Goal: Navigation & Orientation: Find specific page/section

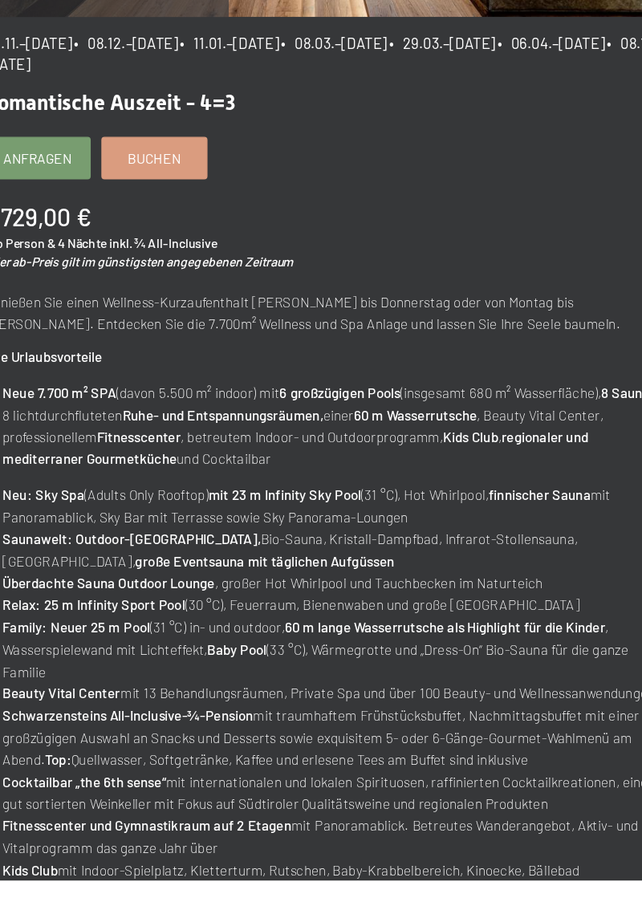
scroll to position [180, 0]
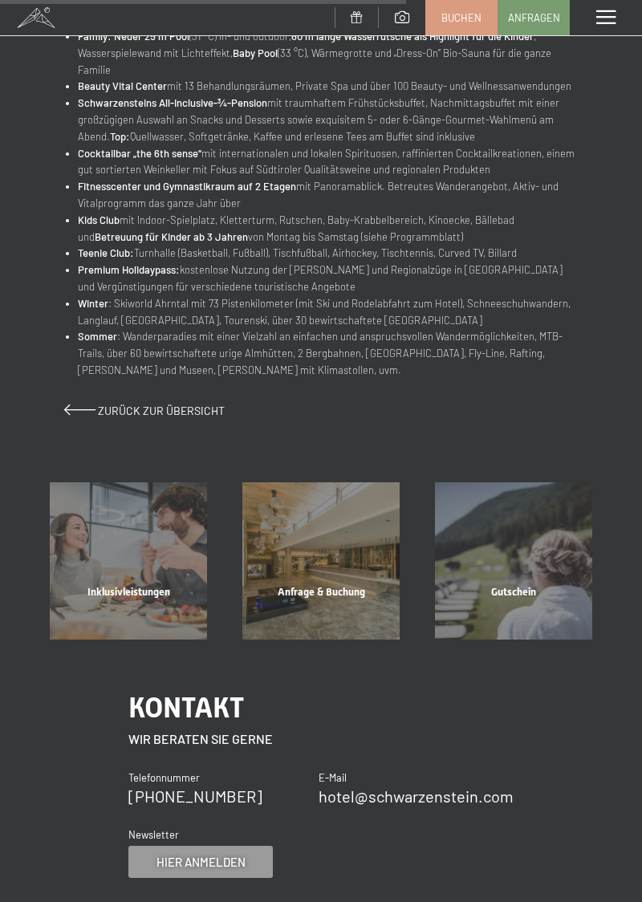
scroll to position [819, 0]
click at [188, 409] on span "Zurück zur Übersicht" at bounding box center [161, 411] width 127 height 14
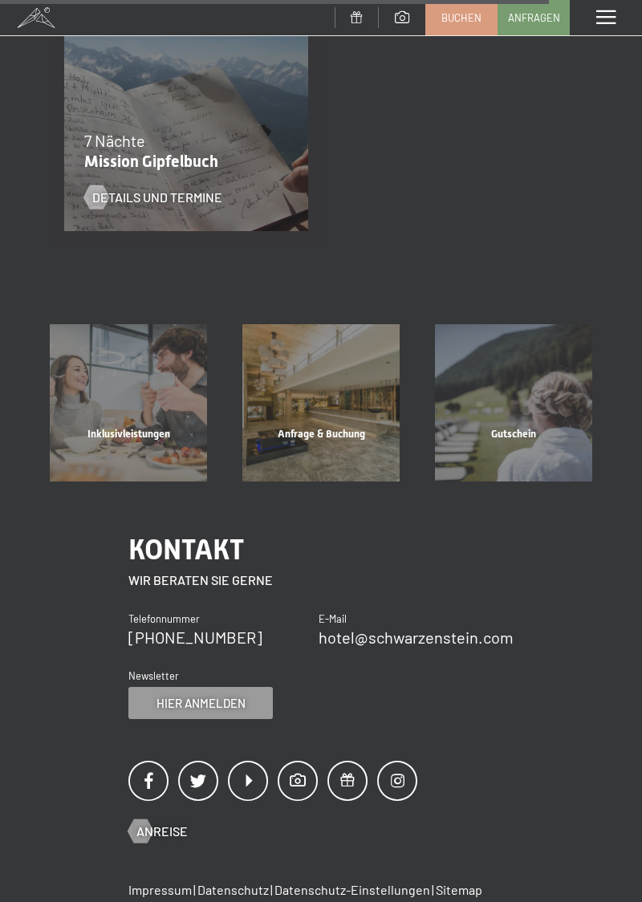
scroll to position [2279, 0]
click at [178, 835] on span "Anreise" at bounding box center [161, 832] width 51 height 18
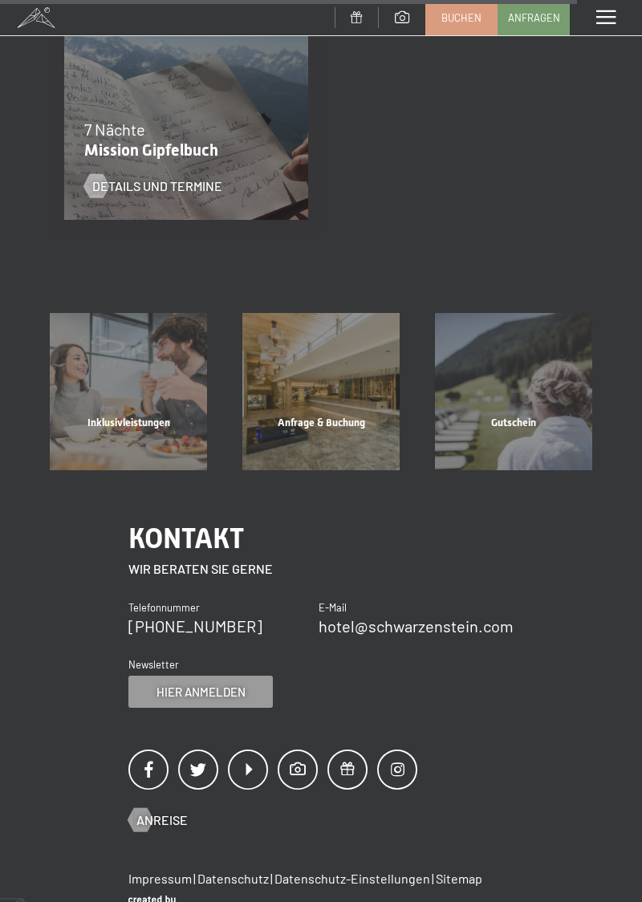
scroll to position [2347, 0]
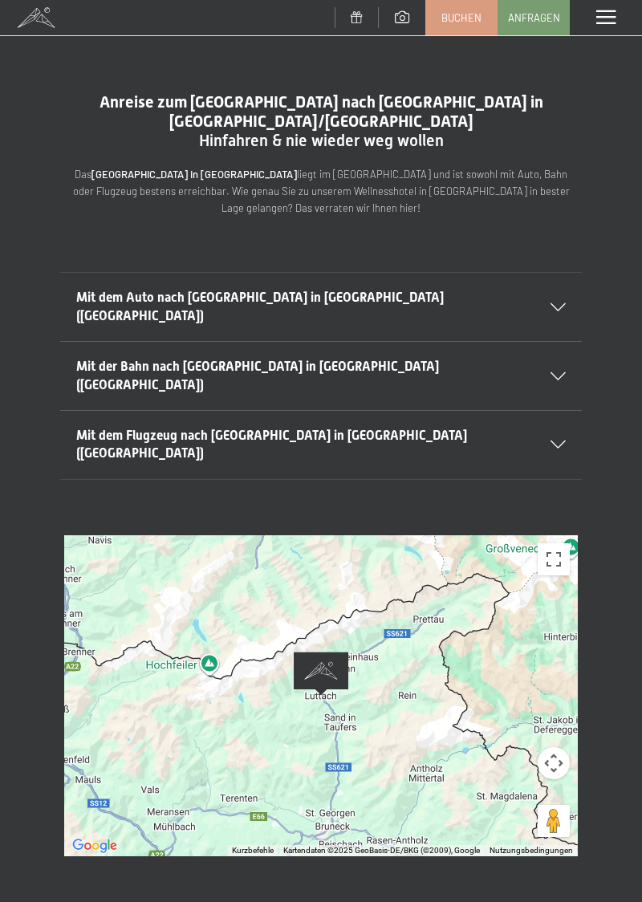
click at [474, 652] on div at bounding box center [321, 695] width 514 height 321
click at [555, 543] on button "Vollbildansicht ein/aus" at bounding box center [554, 559] width 32 height 32
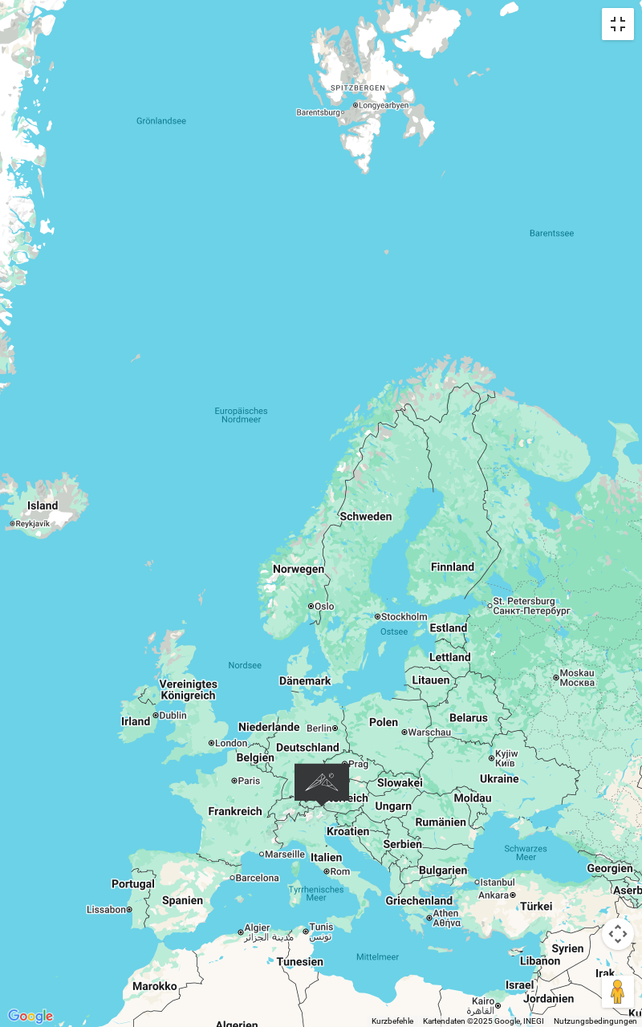
click at [619, 23] on button "Vollbildansicht ein/aus" at bounding box center [618, 24] width 32 height 32
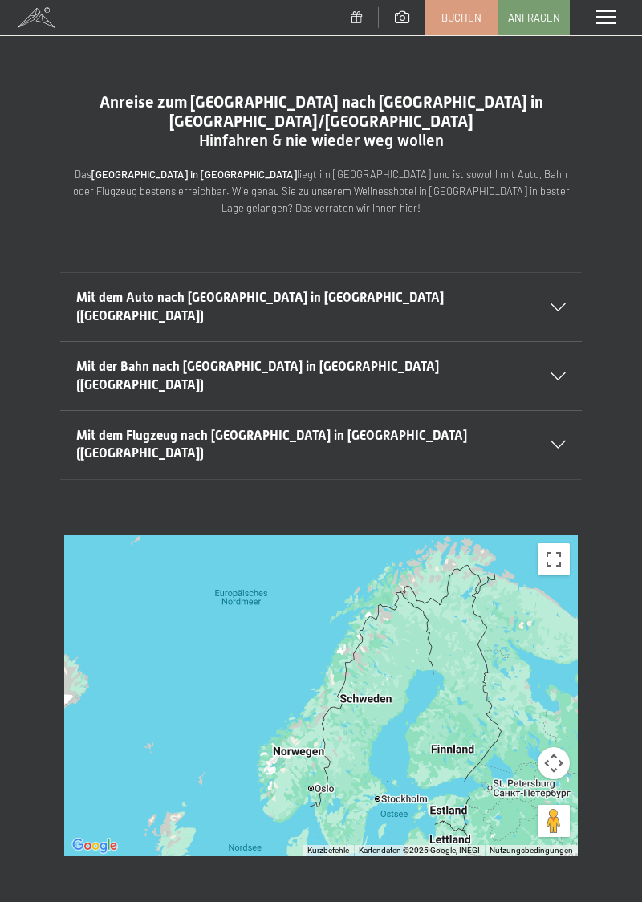
click at [406, 21] on span at bounding box center [402, 17] width 14 height 12
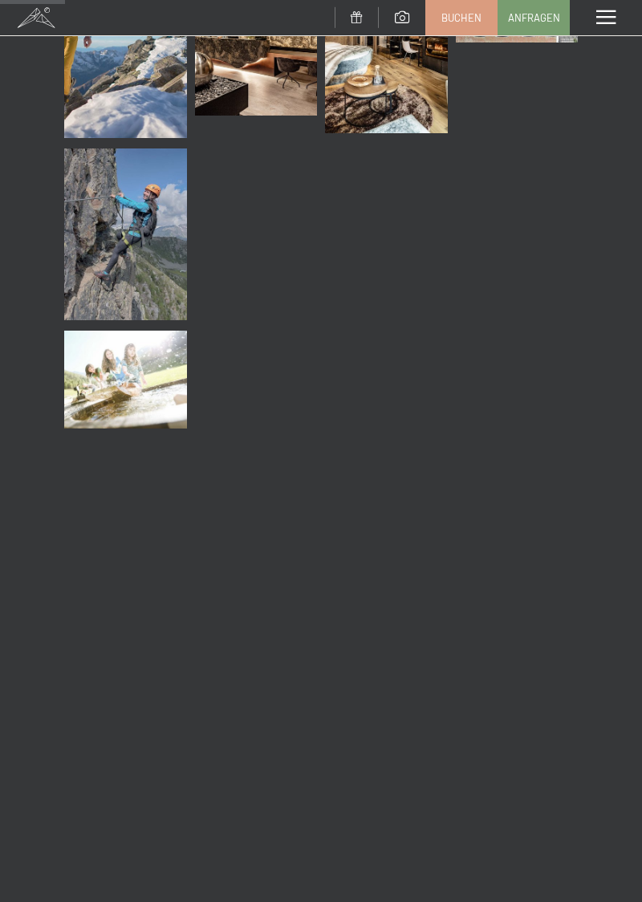
scroll to position [1262, 0]
